Goal: Task Accomplishment & Management: Manage account settings

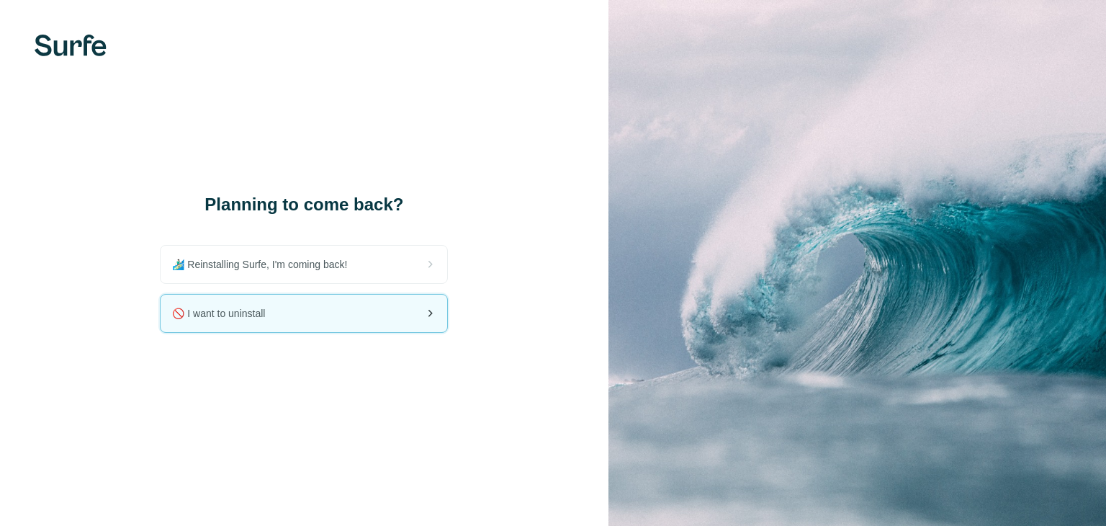
click at [374, 307] on div "🚫 I want to uninstall" at bounding box center [304, 312] width 287 height 37
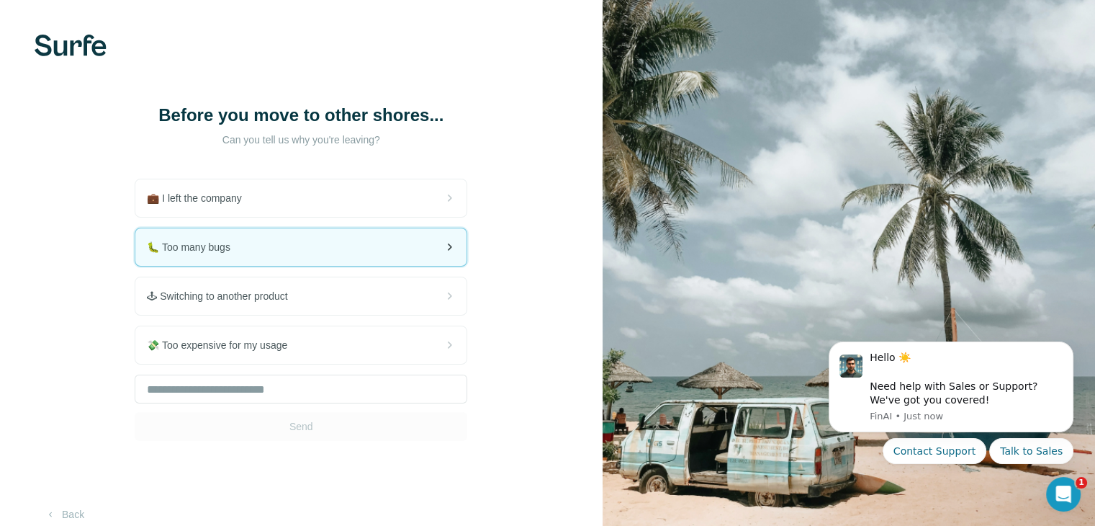
click at [310, 252] on div "🐛 Too many bugs" at bounding box center [300, 246] width 331 height 37
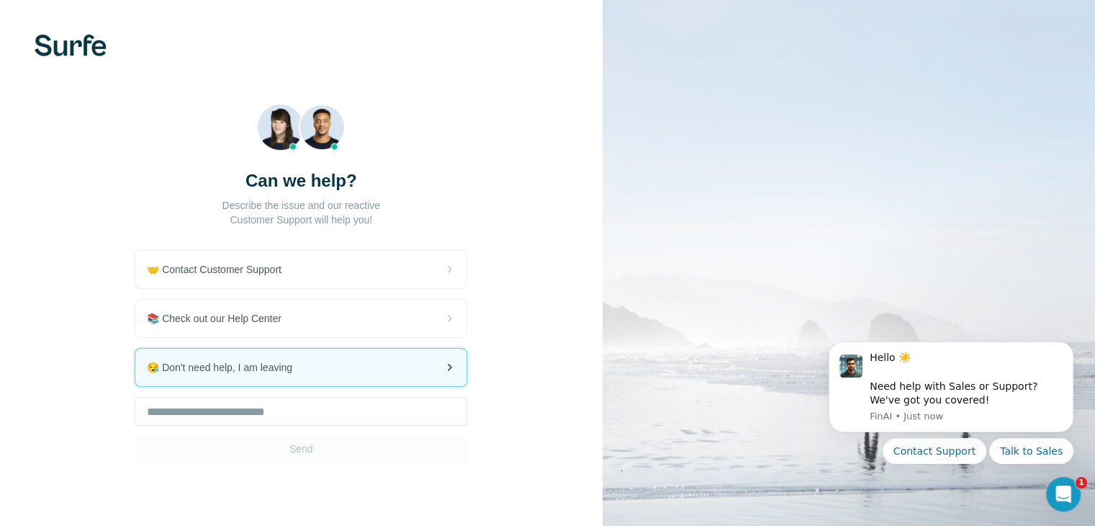
click at [299, 372] on span "😪 Don't need help, I am leaving" at bounding box center [225, 367] width 157 height 14
